Goal: Navigation & Orientation: Find specific page/section

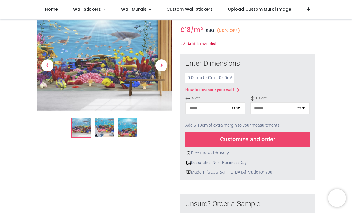
scroll to position [59, 0]
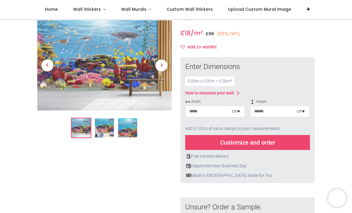
click at [110, 126] on img at bounding box center [104, 127] width 19 height 19
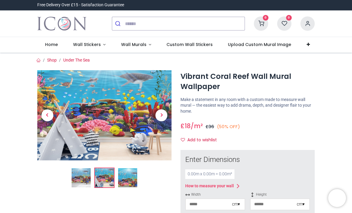
scroll to position [0, 0]
click at [130, 168] on img at bounding box center [127, 177] width 19 height 19
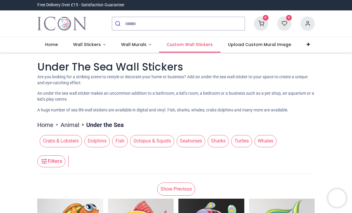
click at [186, 44] on span "Custom Wall Stickers" at bounding box center [190, 45] width 46 height 6
